Goal: Communication & Community: Answer question/provide support

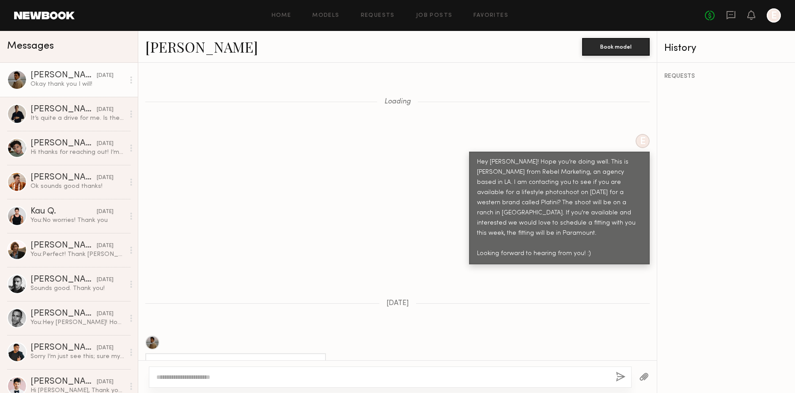
scroll to position [940, 0]
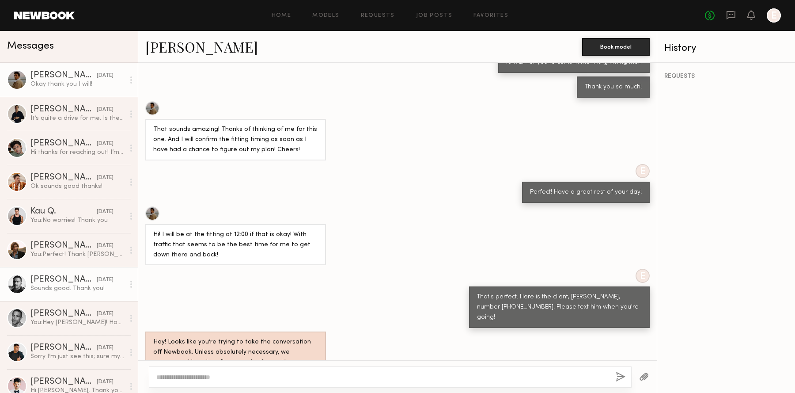
click at [68, 271] on link "[PERSON_NAME] [DATE] Sounds good. Thank you!" at bounding box center [69, 284] width 138 height 34
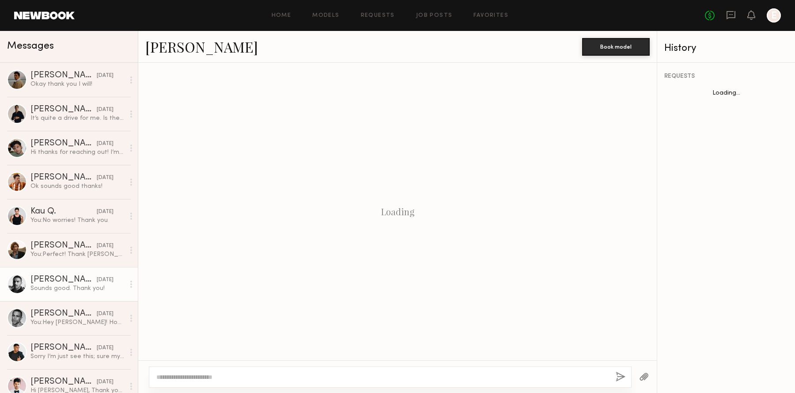
scroll to position [609, 0]
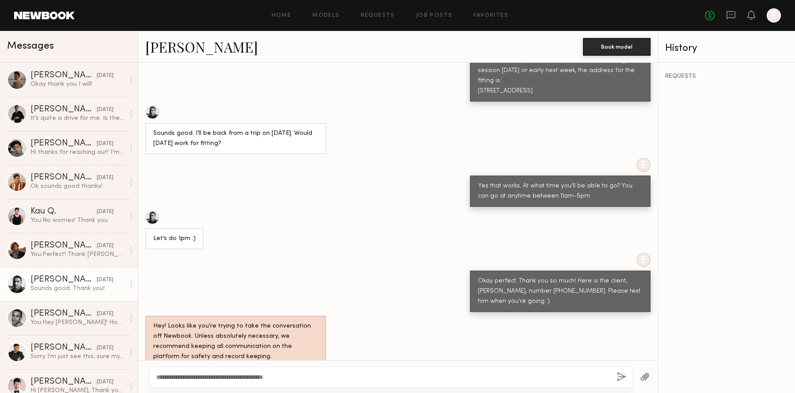
type textarea "**********"
click at [619, 372] on button "button" at bounding box center [622, 376] width 10 height 11
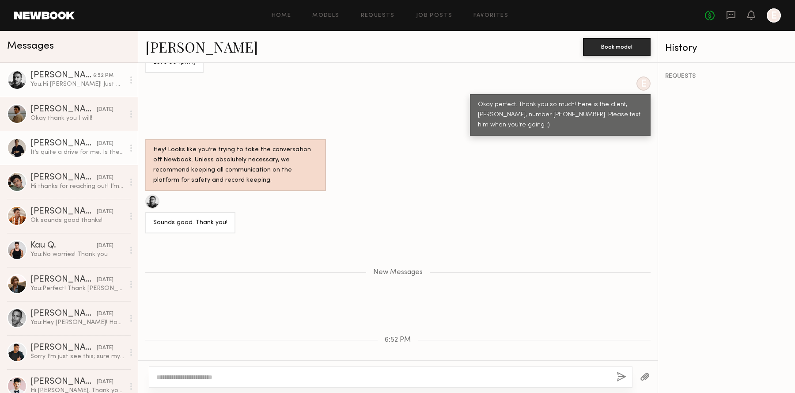
click at [69, 136] on link "[PERSON_NAME] [DATE] It’s quite a drive for me. Is there any chance we can do a…" at bounding box center [69, 148] width 138 height 34
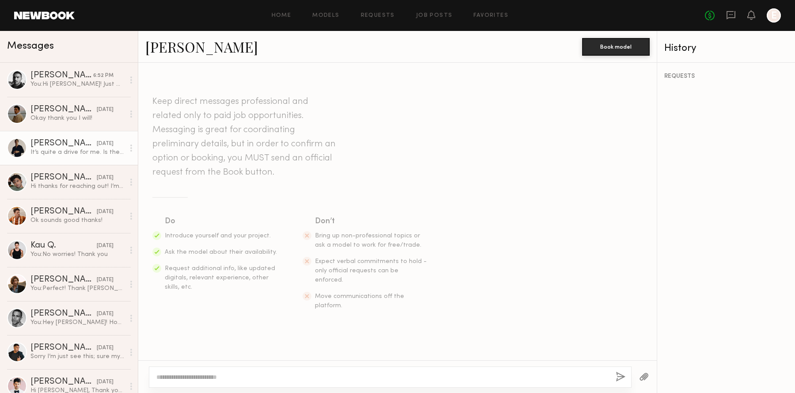
scroll to position [561, 0]
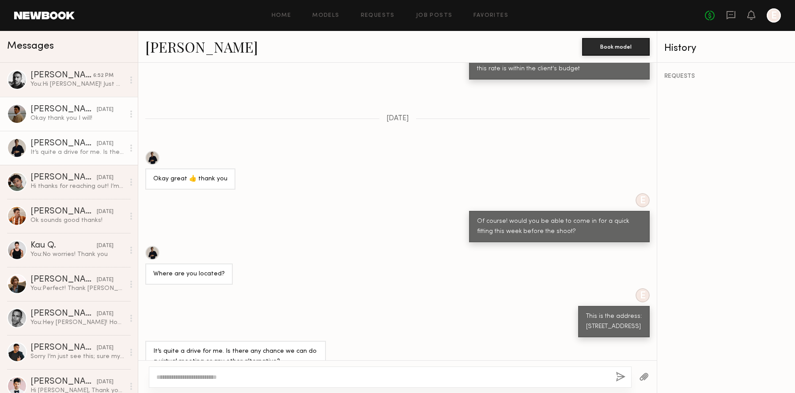
click at [66, 121] on div "Okay thank you I will!" at bounding box center [77, 118] width 94 height 8
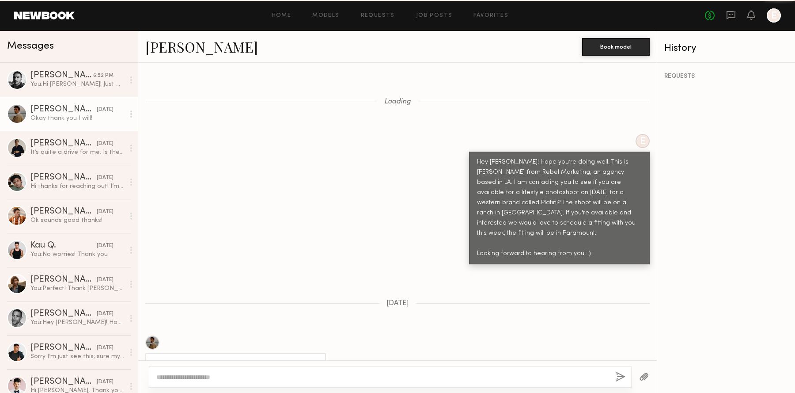
scroll to position [941, 0]
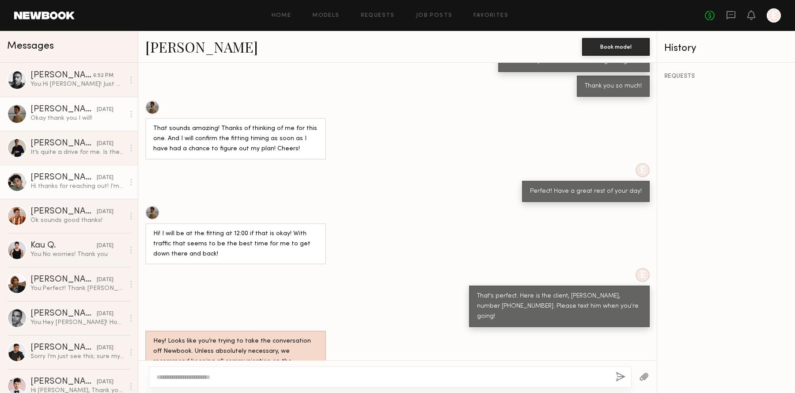
click at [69, 187] on div "Hi thanks for reaching out! I’m actually going out of town the 9th but I’m avai…" at bounding box center [77, 186] width 94 height 8
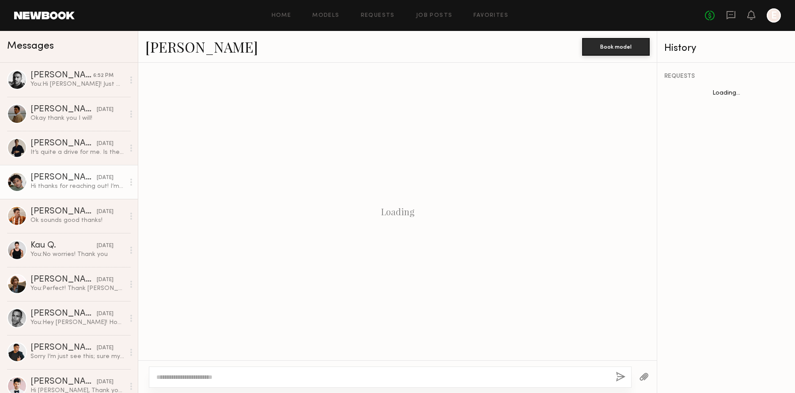
scroll to position [268, 0]
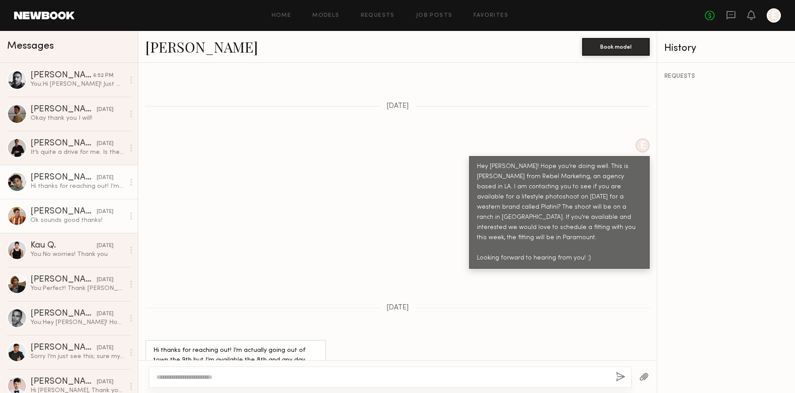
click at [67, 212] on div "[PERSON_NAME]" at bounding box center [63, 211] width 66 height 9
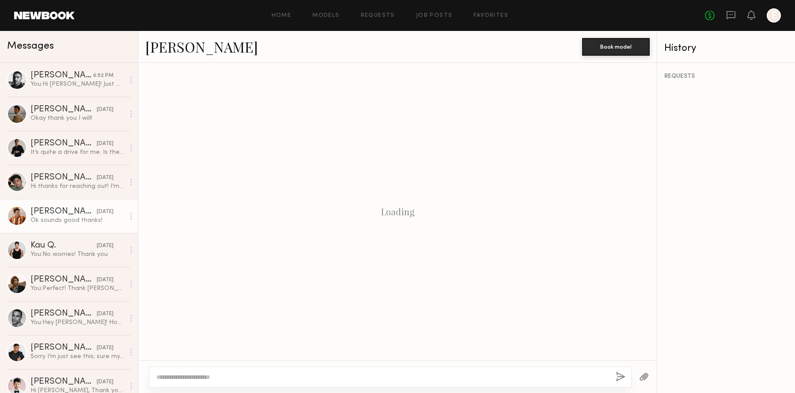
scroll to position [657, 0]
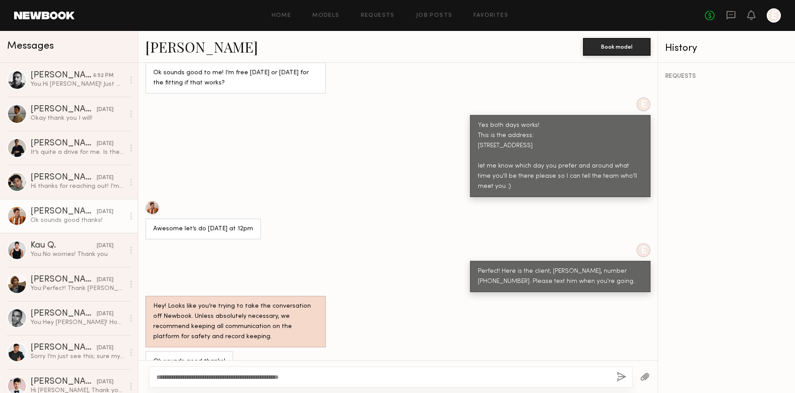
type textarea "**********"
click at [624, 378] on button "button" at bounding box center [622, 376] width 10 height 11
